Goal: Transaction & Acquisition: Purchase product/service

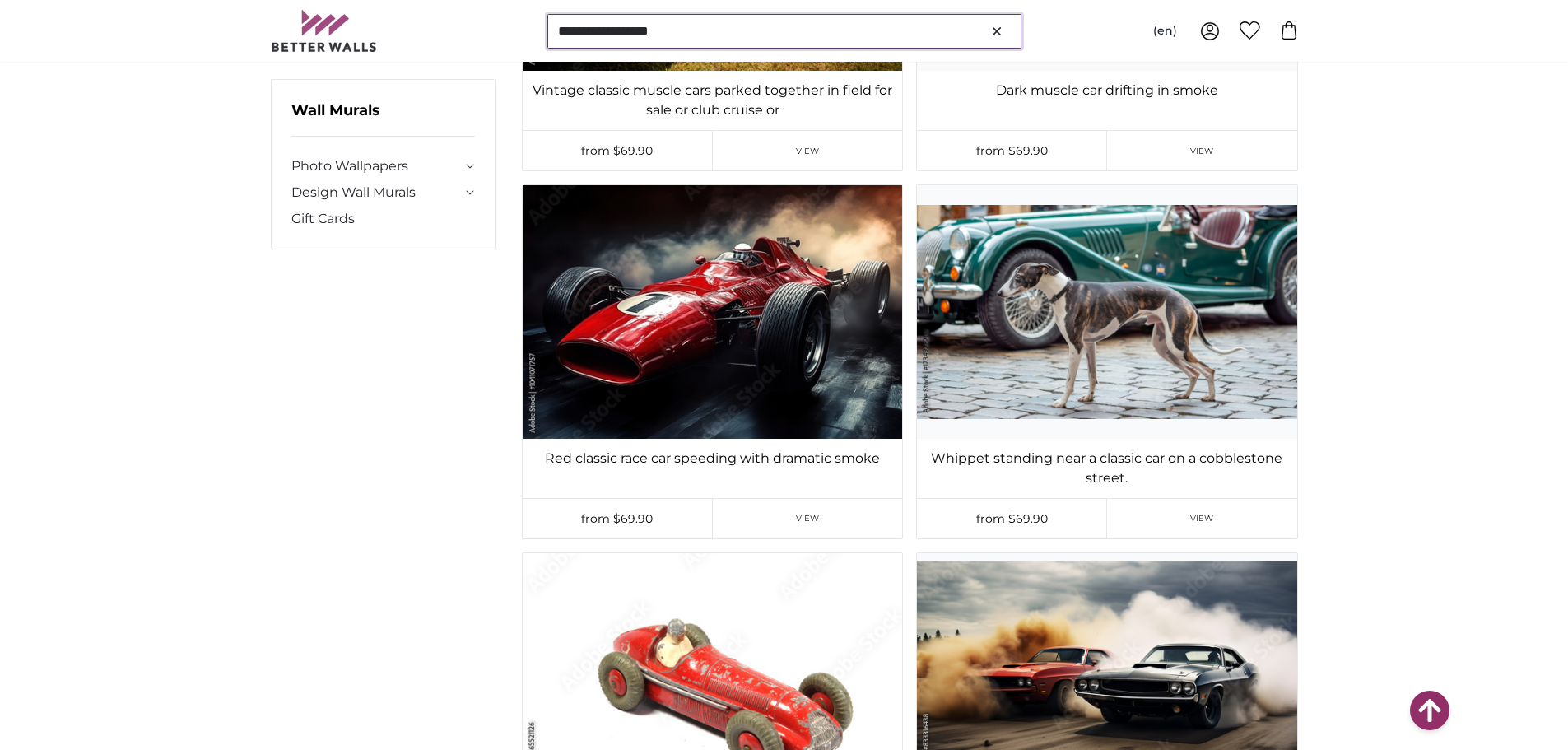
scroll to position [26332, 0]
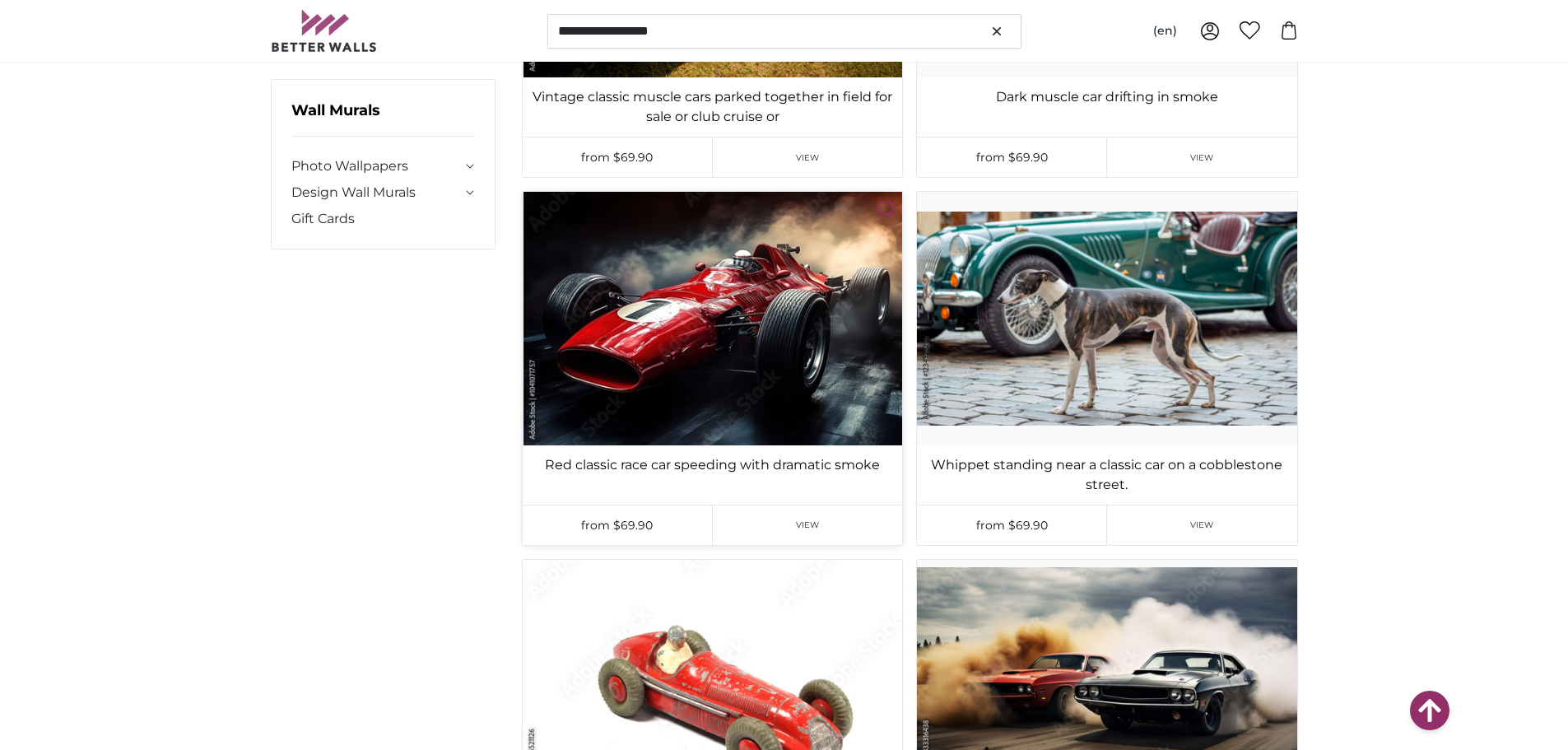
click at [796, 518] on span "View" at bounding box center [807, 525] width 24 height 12
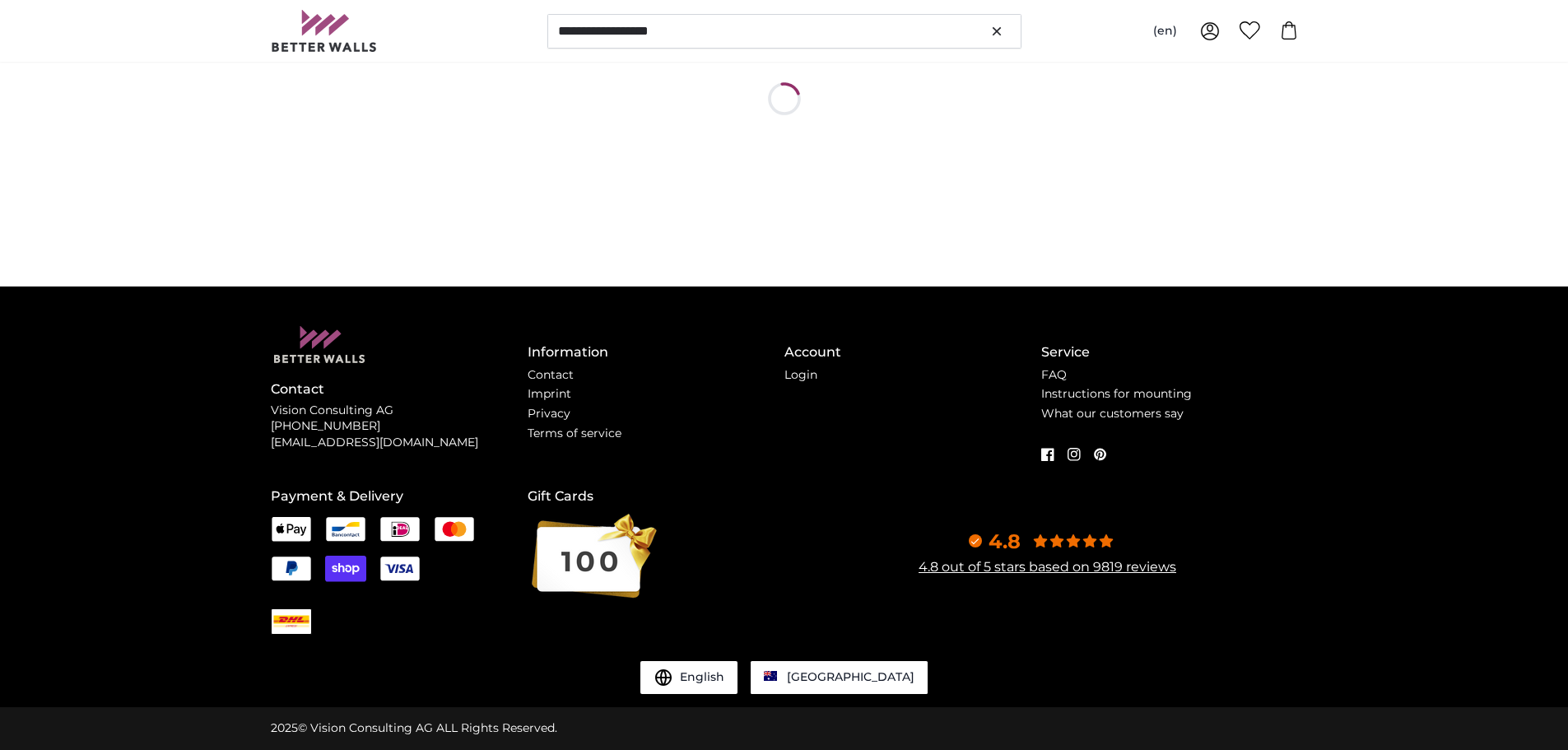
scroll to position [0, 0]
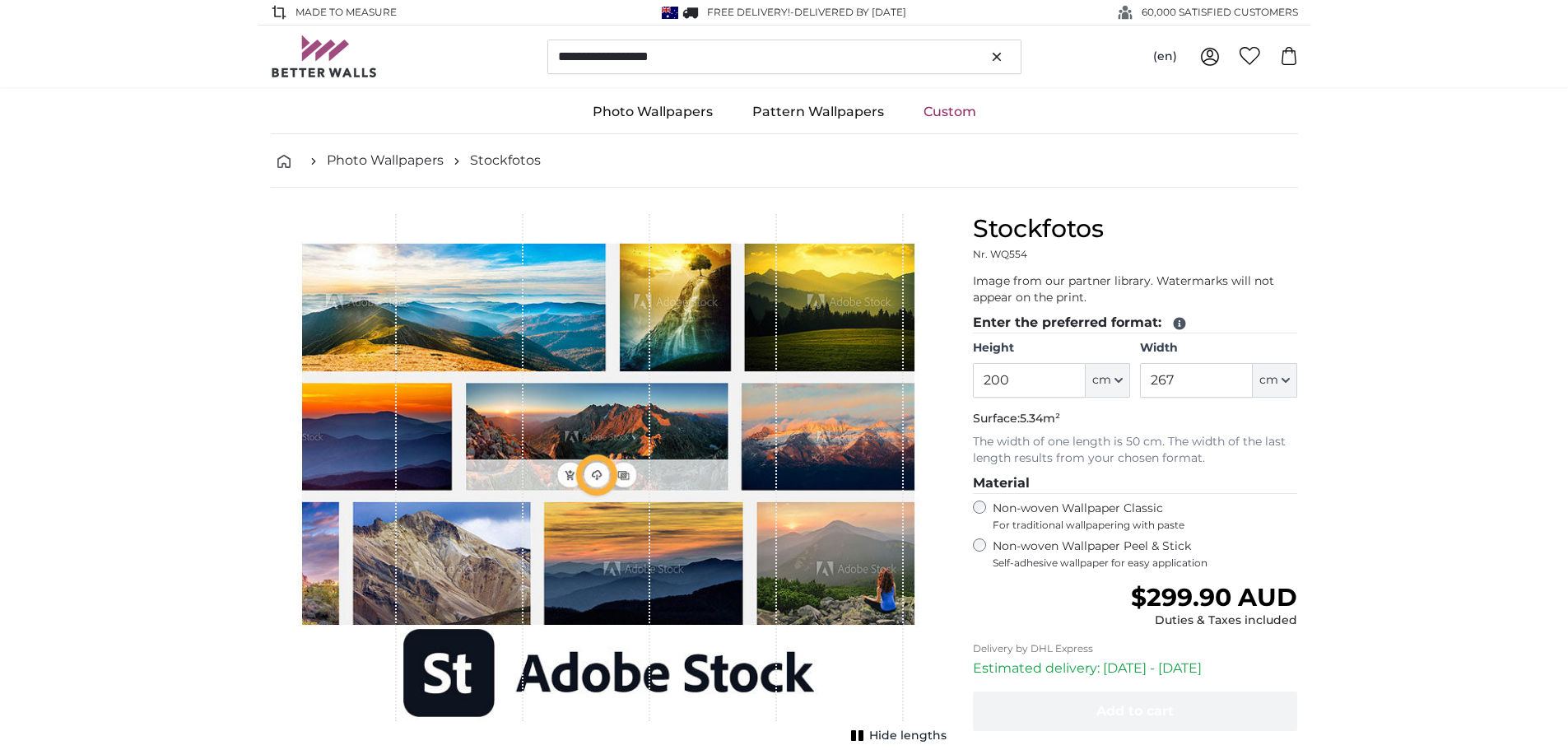
type input "300"
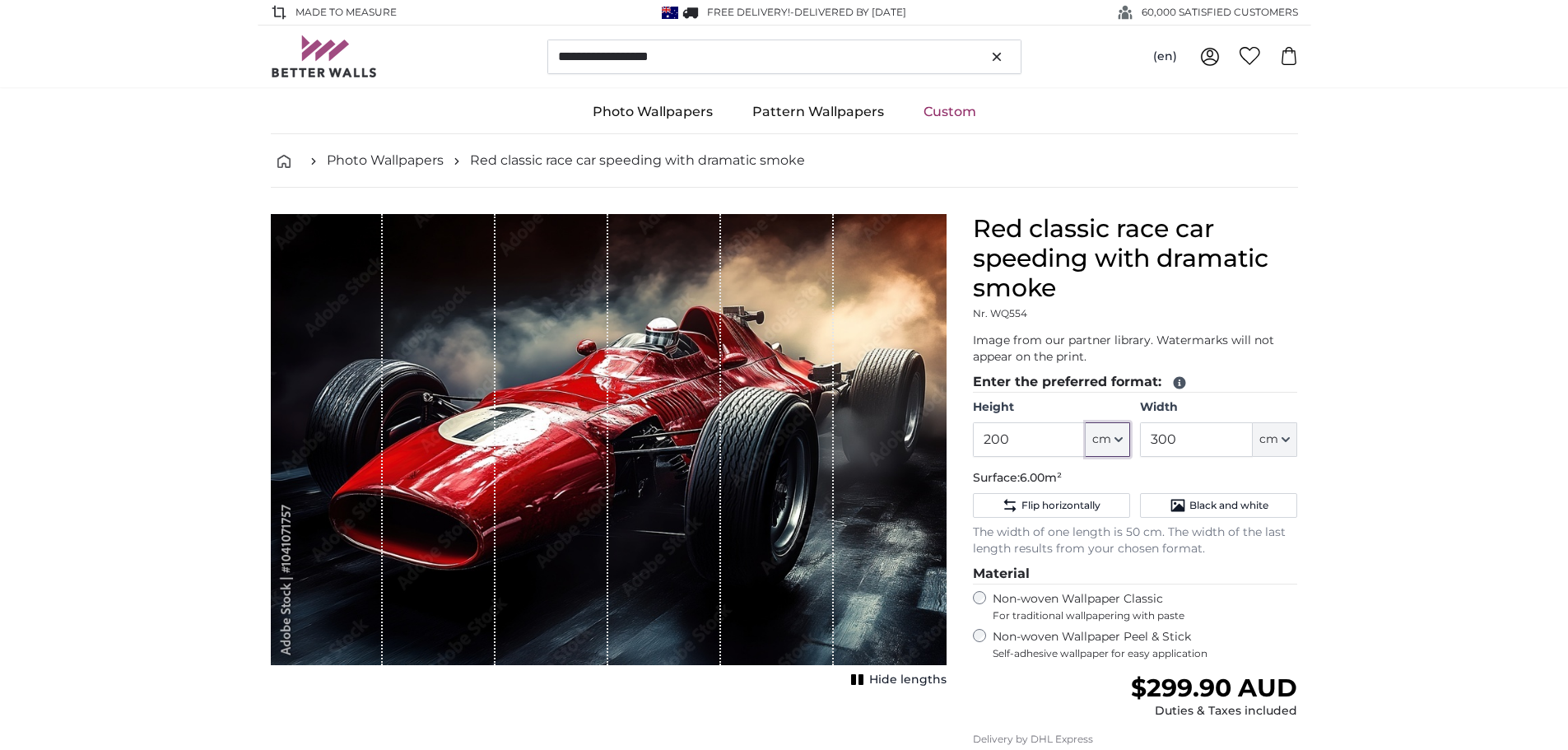
click at [1112, 441] on button "cm" at bounding box center [1108, 439] width 44 height 35
click at [1112, 440] on button "cm" at bounding box center [1108, 439] width 44 height 35
click at [1058, 438] on input "200" at bounding box center [1029, 439] width 113 height 35
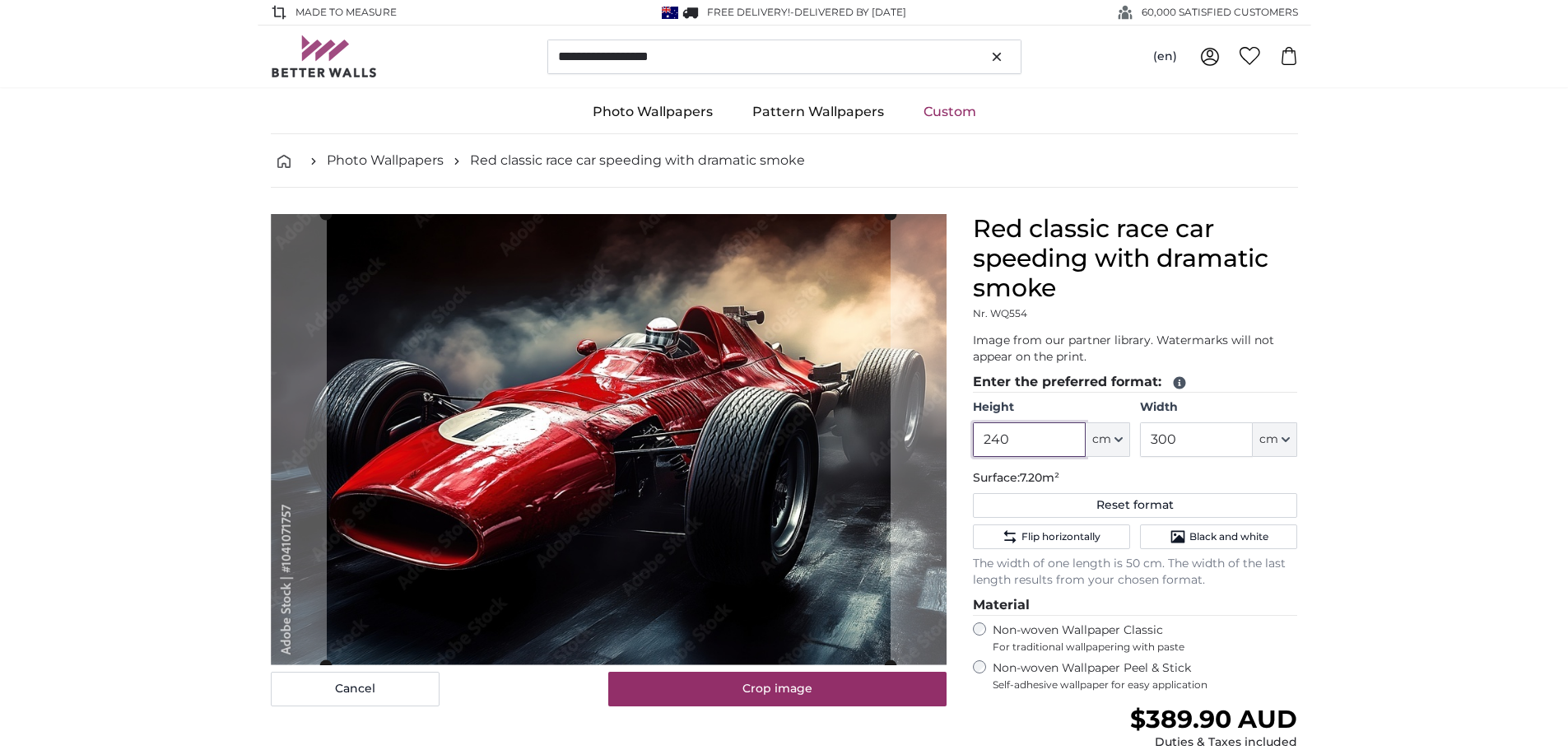
type input "240"
click at [1283, 440] on icon "button" at bounding box center [1285, 438] width 8 height 8
click at [1242, 439] on input "300" at bounding box center [1196, 439] width 113 height 35
drag, startPoint x: 1215, startPoint y: 438, endPoint x: 1149, endPoint y: 431, distance: 66.4
click at [1149, 431] on input "300" at bounding box center [1196, 439] width 113 height 35
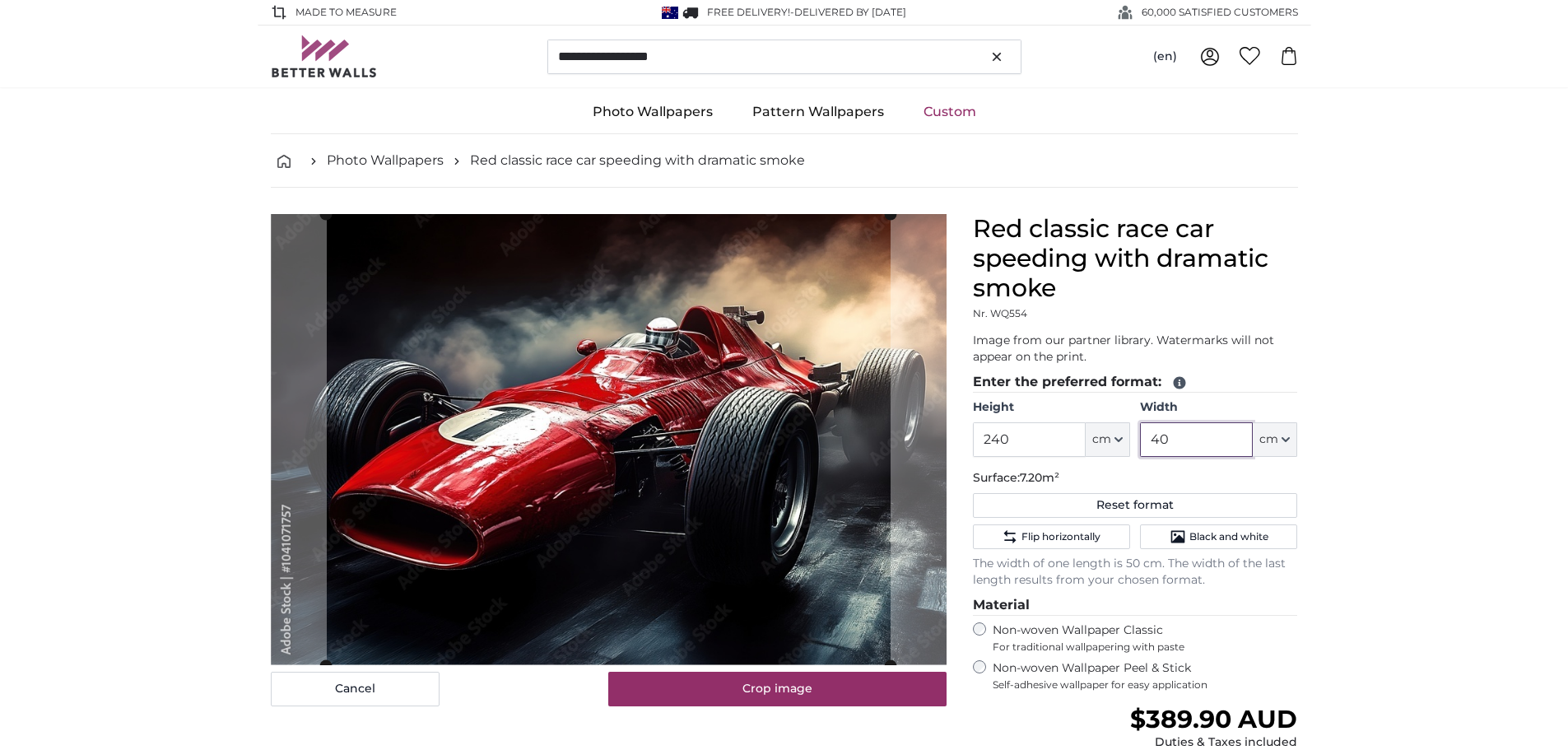
type input "400"
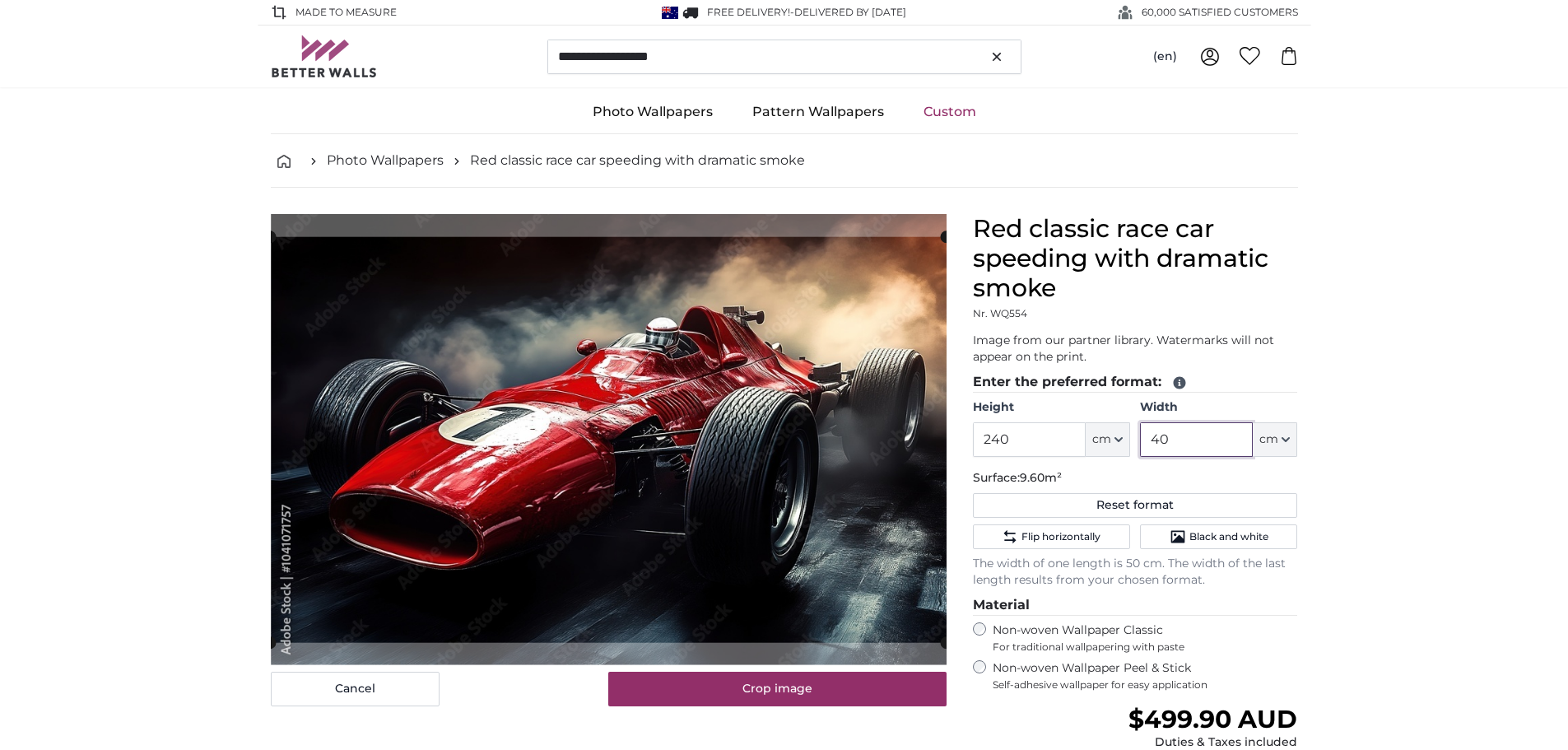
type input "4"
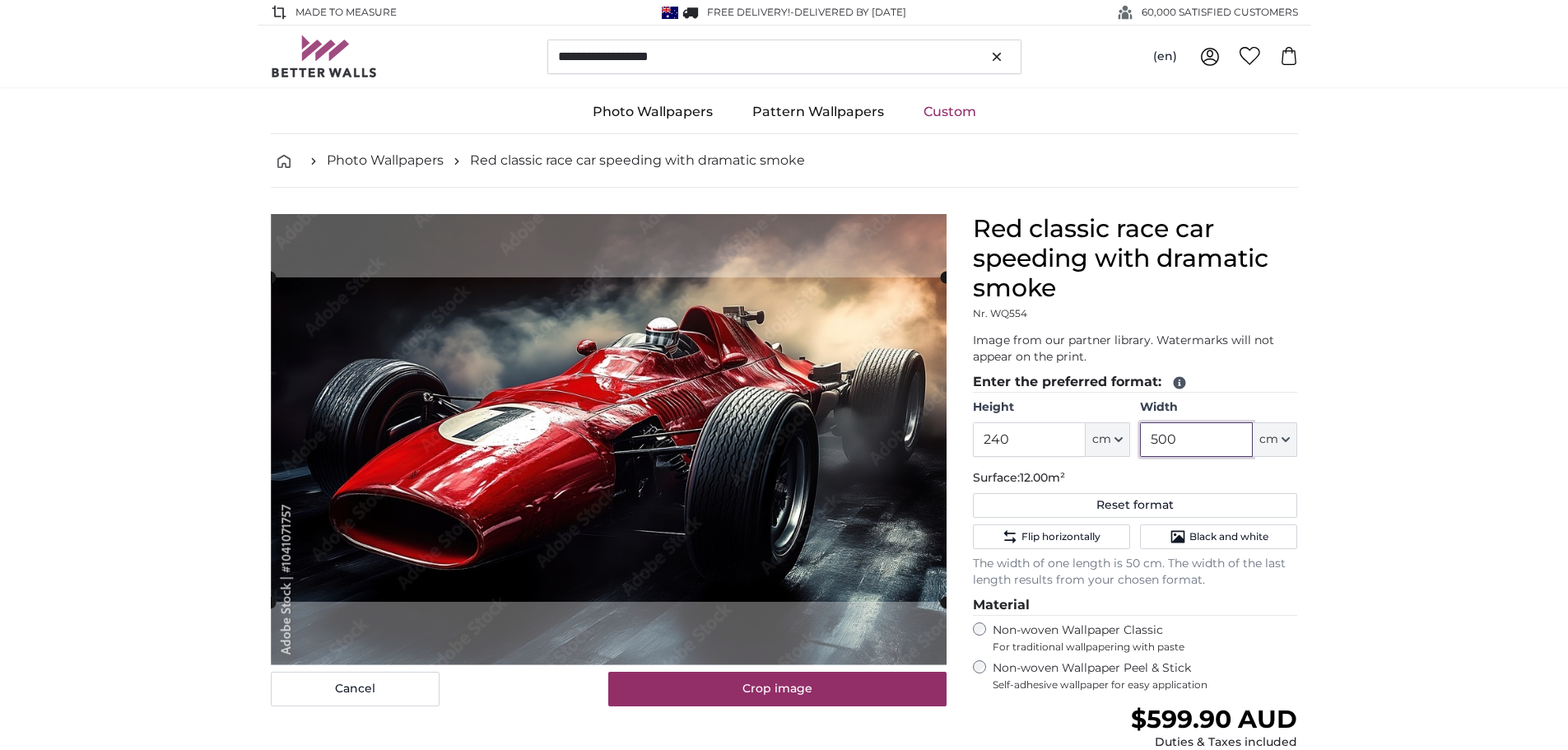
scroll to position [83, 0]
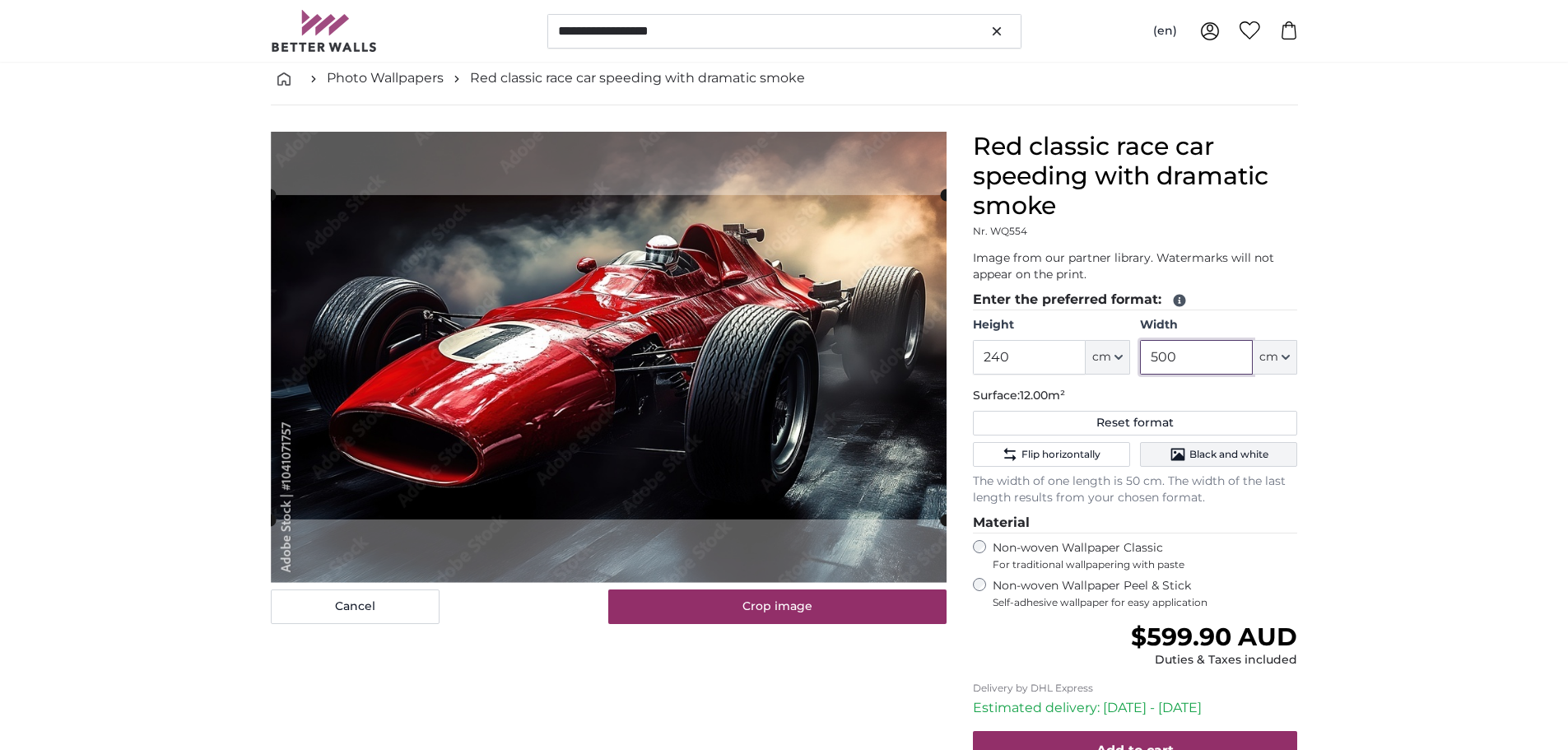
type input "500"
click at [1274, 457] on button "Black and white" at bounding box center [1218, 454] width 157 height 25
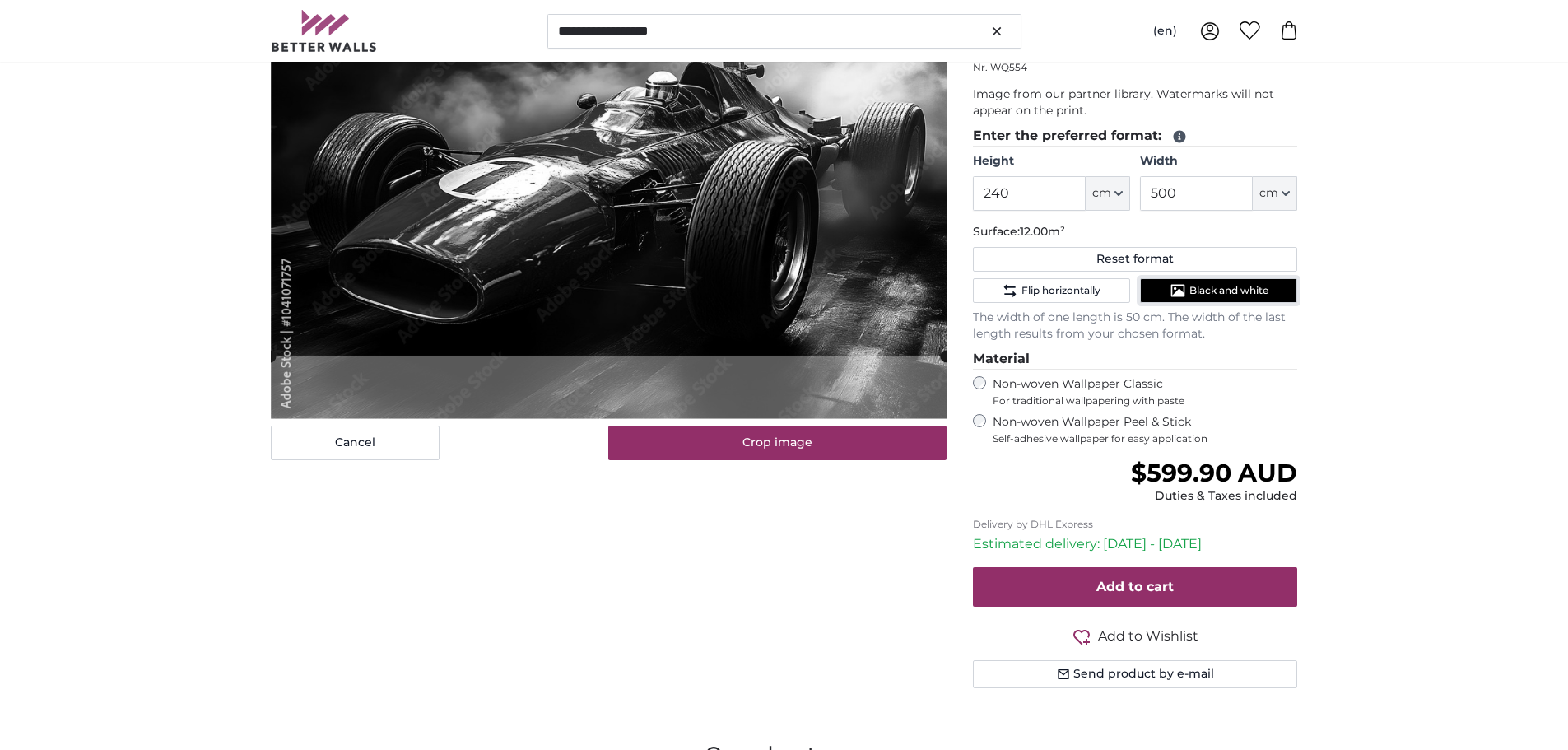
scroll to position [247, 0]
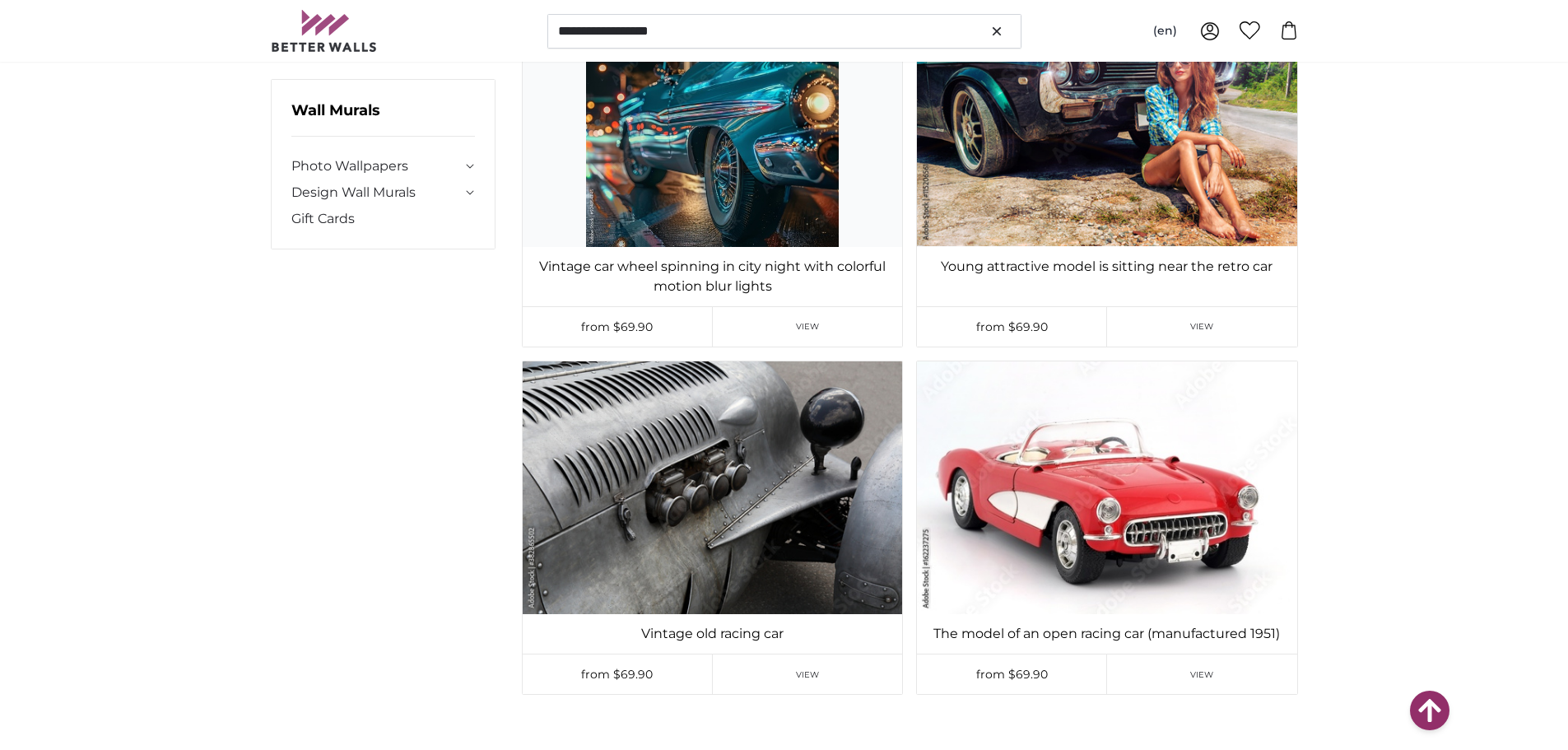
scroll to position [33079, 0]
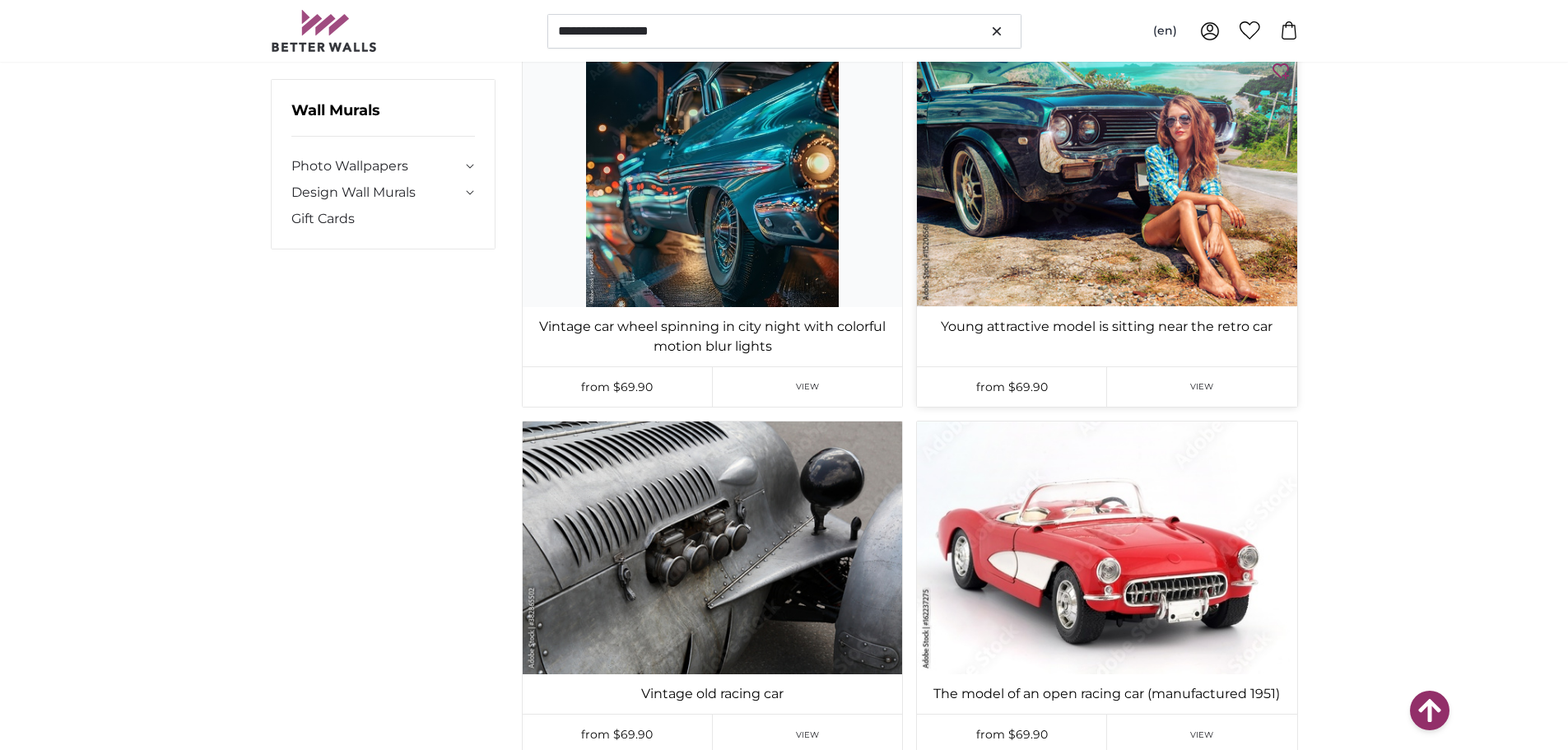
click at [1202, 380] on span "View" at bounding box center [1202, 386] width 24 height 12
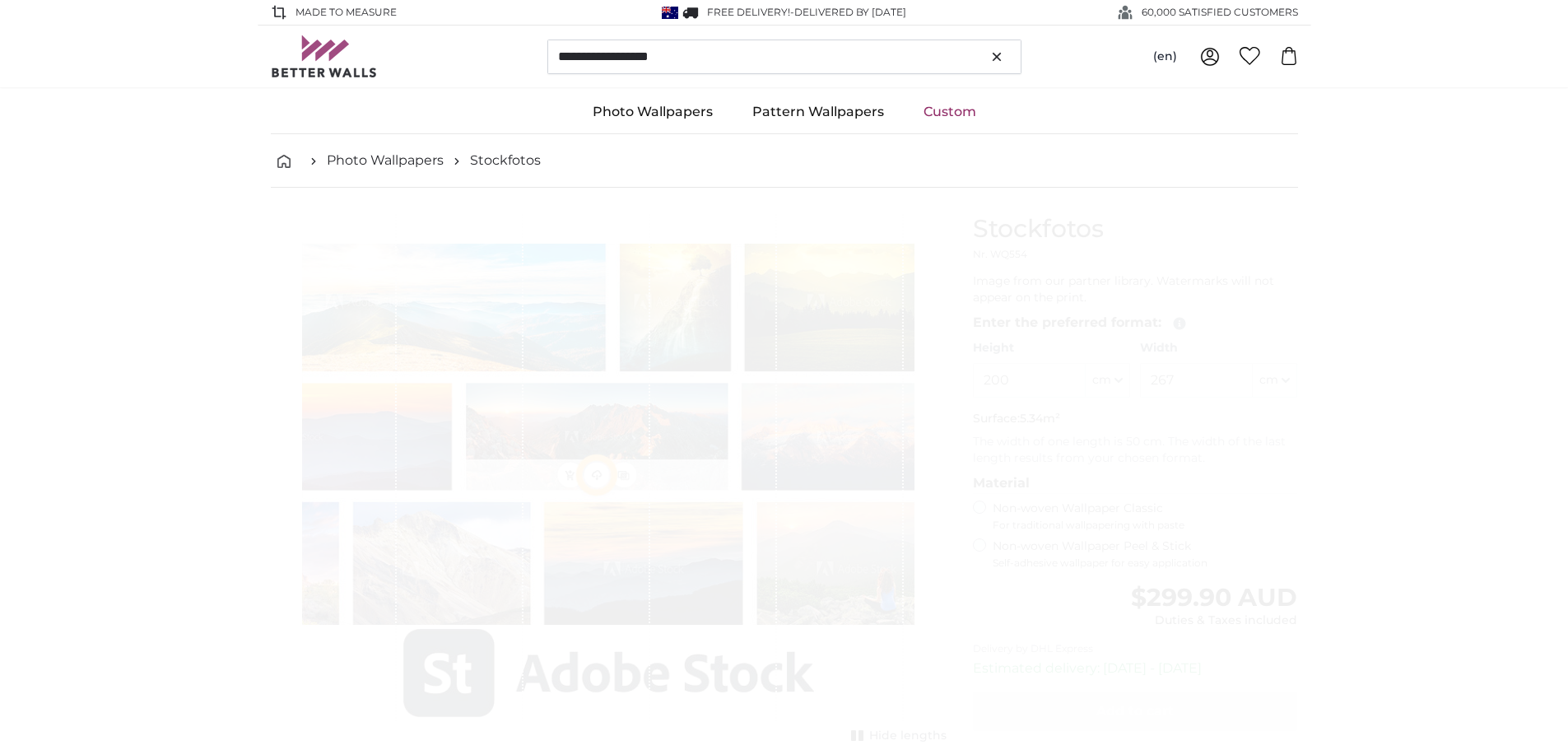
type input "179"
type input "268.5"
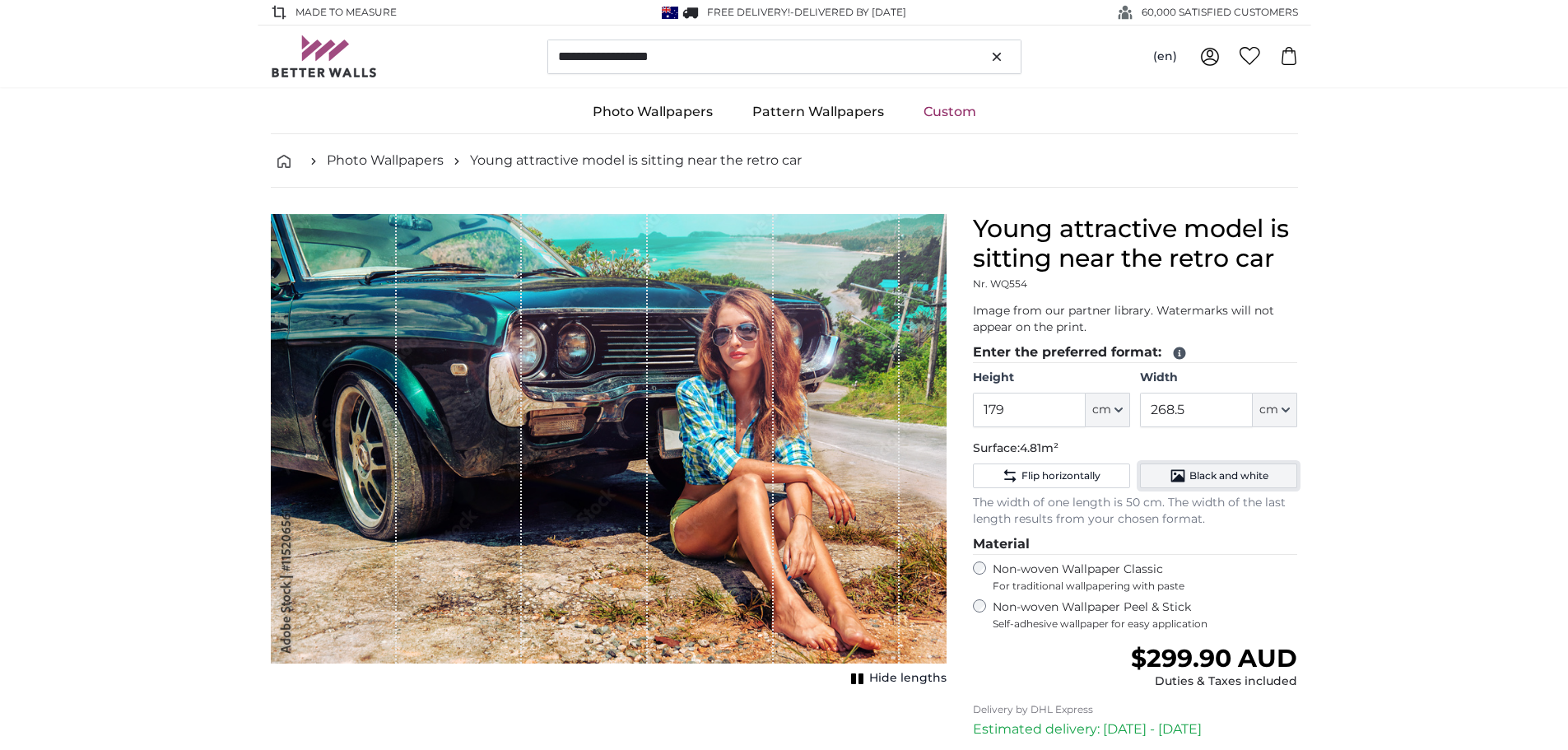
click at [1208, 469] on span "Black and white" at bounding box center [1229, 475] width 79 height 13
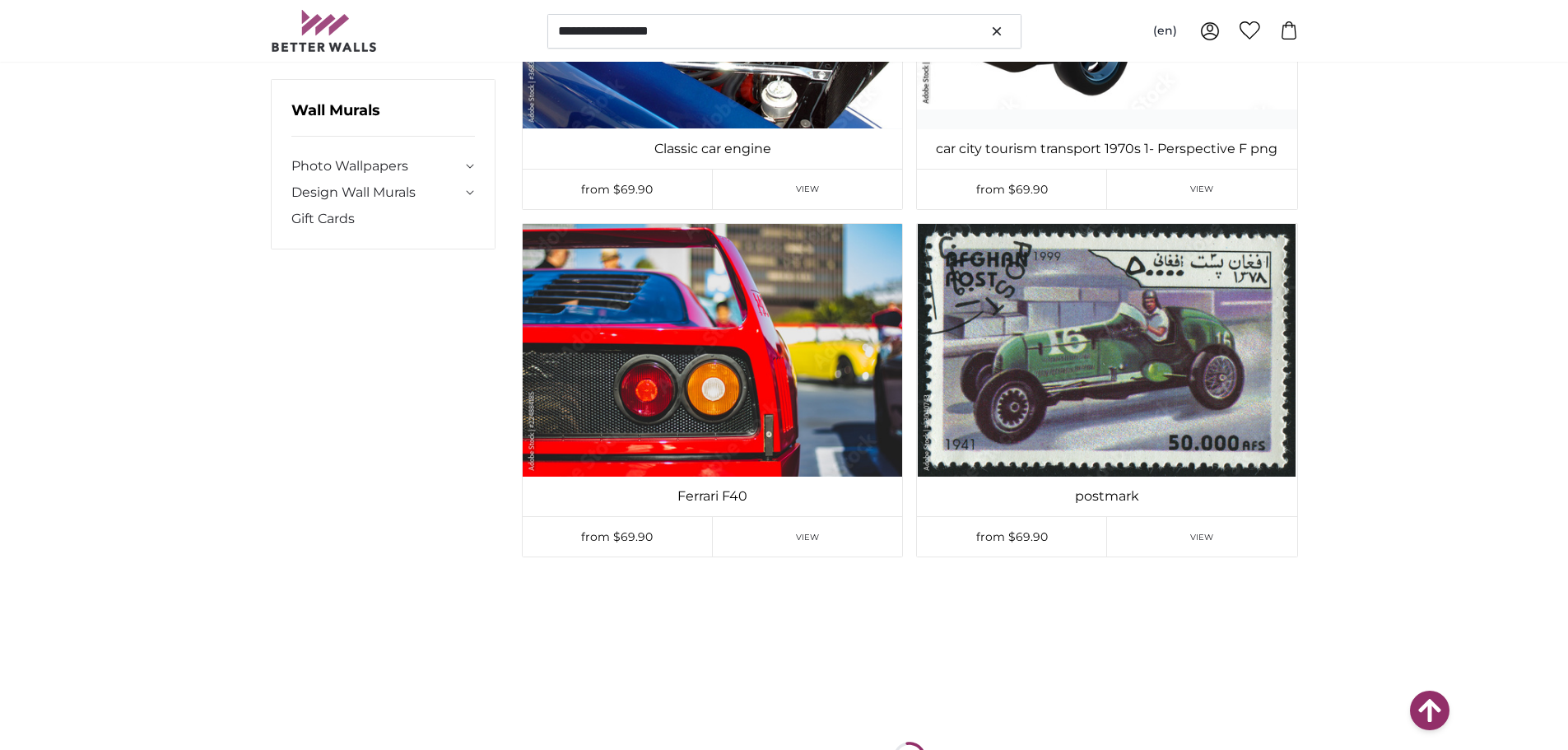
scroll to position [39497, 0]
